Goal: Task Accomplishment & Management: Use online tool/utility

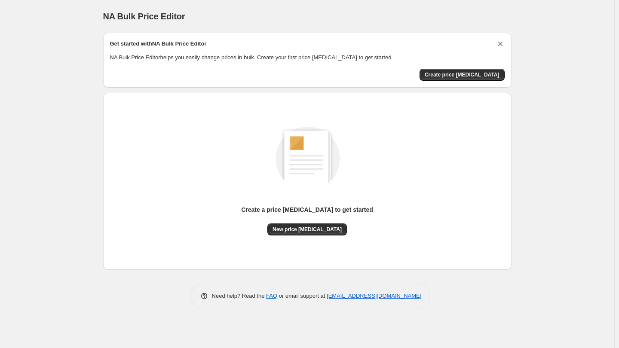
click at [500, 40] on icon "Dismiss card" at bounding box center [500, 44] width 9 height 9
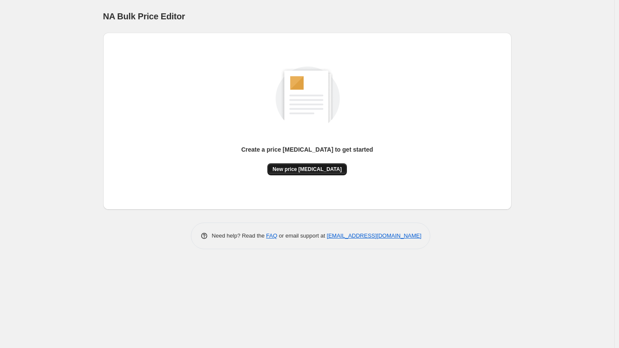
click at [303, 166] on button "New price change job" at bounding box center [307, 169] width 80 height 12
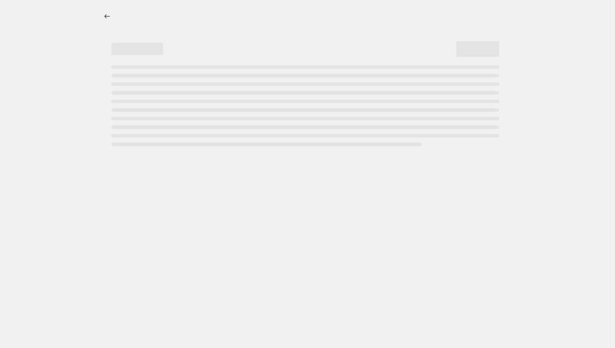
select select "percentage"
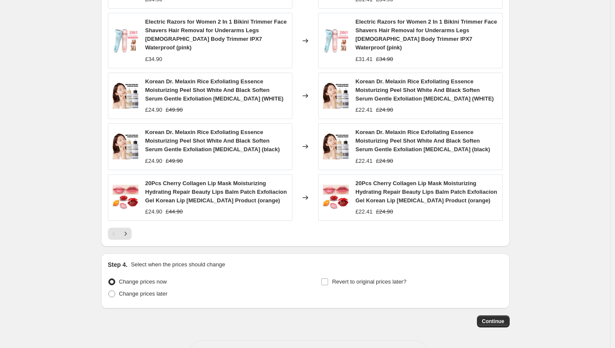
scroll to position [569, 0]
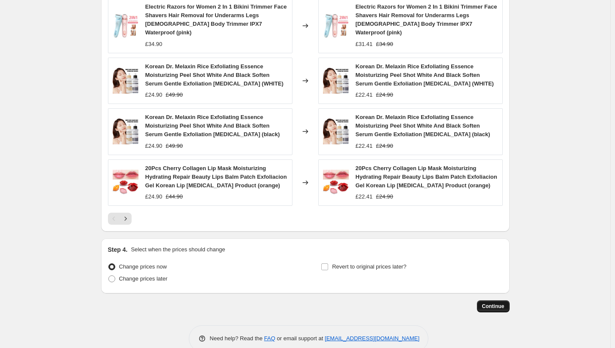
click at [500, 303] on span "Continue" at bounding box center [493, 306] width 22 height 7
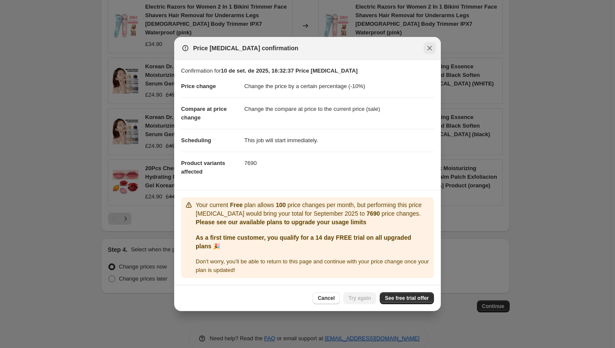
click at [431, 53] on button "Close" at bounding box center [430, 48] width 12 height 12
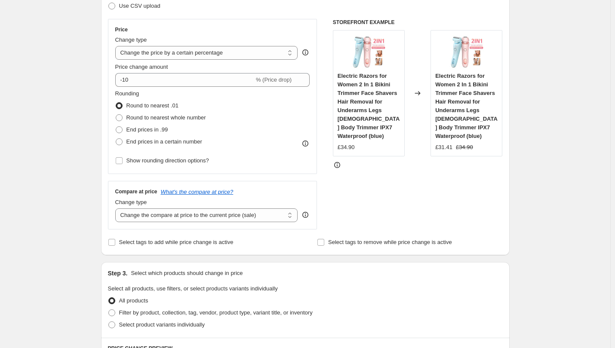
scroll to position [138, 0]
